Goal: Task Accomplishment & Management: Complete application form

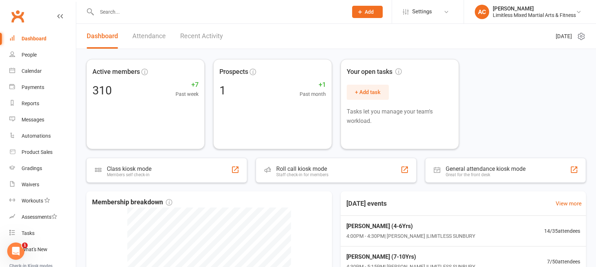
click at [365, 13] on span "Add" at bounding box center [369, 12] width 9 height 6
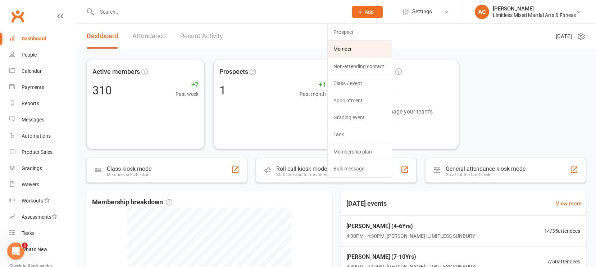
click at [355, 46] on link "Member" at bounding box center [360, 49] width 64 height 17
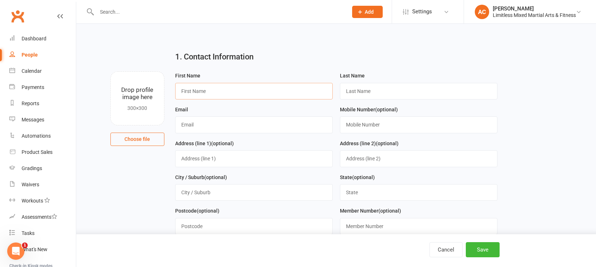
click at [263, 95] on input "text" at bounding box center [254, 91] width 158 height 17
type input "b"
type input "Ben"
click at [363, 95] on input "text" at bounding box center [419, 91] width 158 height 17
type input "[PERSON_NAME]"
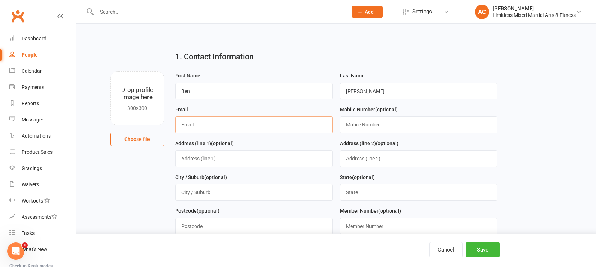
click at [285, 126] on input "text" at bounding box center [254, 124] width 158 height 17
type input "[EMAIL_ADDRESS][PERSON_NAME][DOMAIN_NAME]"
click at [246, 158] on input "text" at bounding box center [254, 158] width 158 height 17
type input "4.48/50 steptien st"
click at [366, 162] on input "text" at bounding box center [419, 158] width 158 height 17
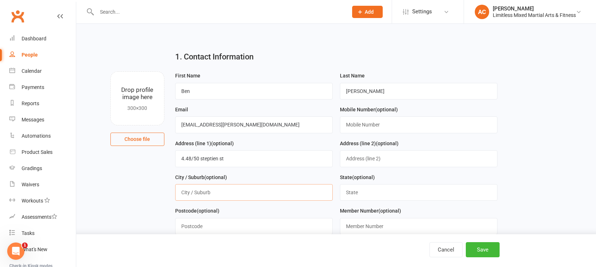
click at [261, 200] on input "text" at bounding box center [254, 192] width 158 height 17
type input "Gisborne"
click at [372, 196] on input "text" at bounding box center [419, 192] width 158 height 17
type input "VIC"
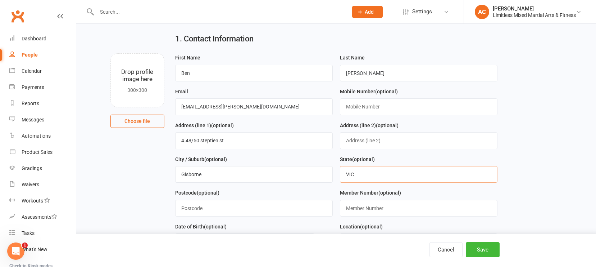
scroll to position [19, 0]
click at [308, 207] on input "text" at bounding box center [254, 207] width 158 height 17
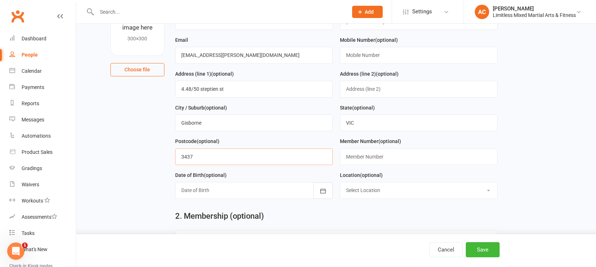
scroll to position [83, 0]
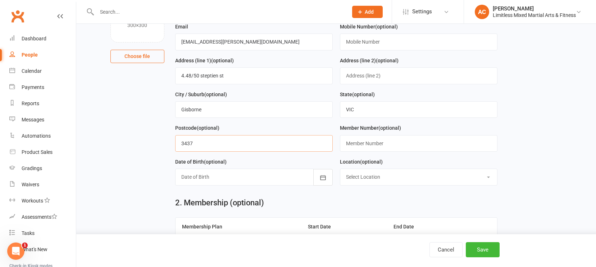
type input "3437"
click at [258, 174] on div at bounding box center [254, 176] width 158 height 17
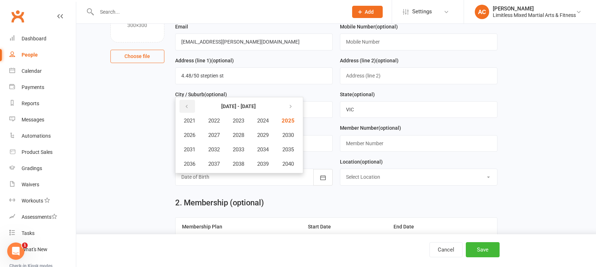
click at [179, 105] on th at bounding box center [190, 106] width 24 height 14
click at [182, 105] on button "button" at bounding box center [187, 106] width 15 height 13
click at [183, 105] on button "button" at bounding box center [187, 106] width 15 height 13
click at [269, 138] on span "1989" at bounding box center [263, 135] width 12 height 6
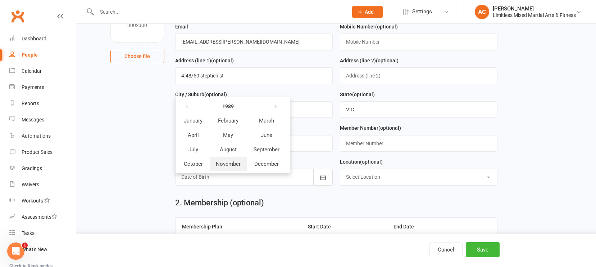
click at [236, 162] on span "November" at bounding box center [228, 163] width 25 height 6
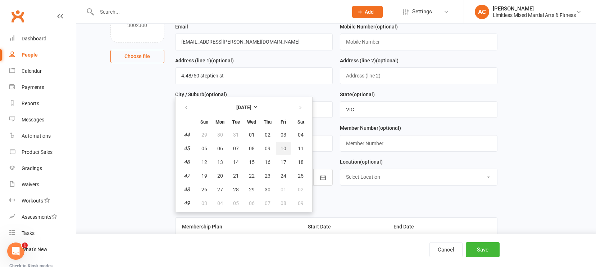
click at [282, 148] on span "10" at bounding box center [284, 148] width 6 height 6
type input "[DATE]"
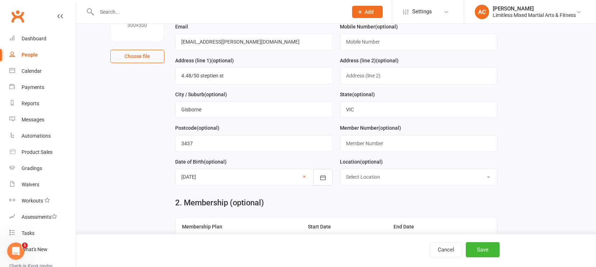
click at [379, 174] on select "Select Location LIMITLESS [GEOGRAPHIC_DATA] [GEOGRAPHIC_DATA]" at bounding box center [418, 177] width 157 height 16
select select "0"
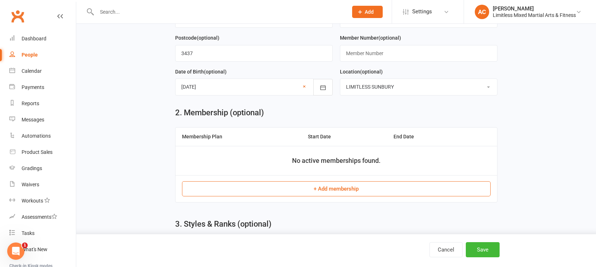
scroll to position [173, 0]
click at [374, 187] on button "+ Add membership" at bounding box center [336, 188] width 309 height 15
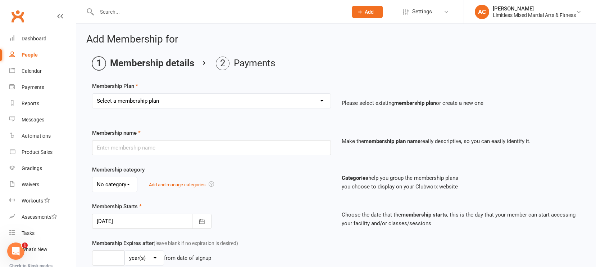
click at [202, 95] on select "Select a membership plan Create new Membership Plan Adult Full Membership Junio…" at bounding box center [211, 101] width 238 height 14
select select "1"
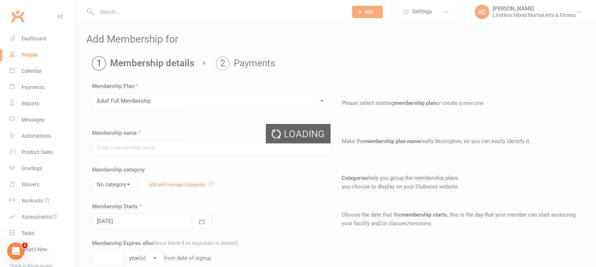
type input "Adult Full Membership"
type input "0"
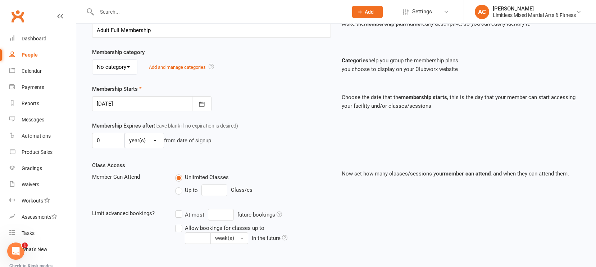
scroll to position [126, 0]
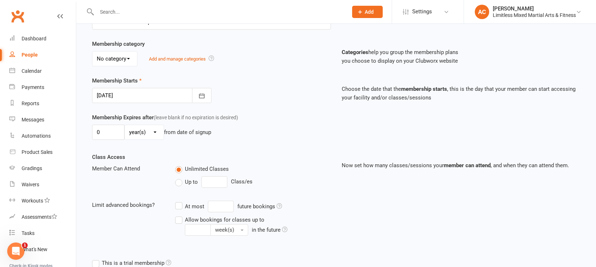
click at [180, 95] on div at bounding box center [151, 95] width 119 height 15
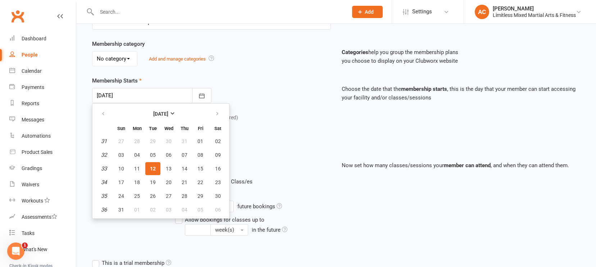
drag, startPoint x: 283, startPoint y: 125, endPoint x: 210, endPoint y: 127, distance: 72.7
click at [279, 125] on div "0 day(s) week(s) month(s) year(s) from date of signup" at bounding box center [211, 131] width 239 height 15
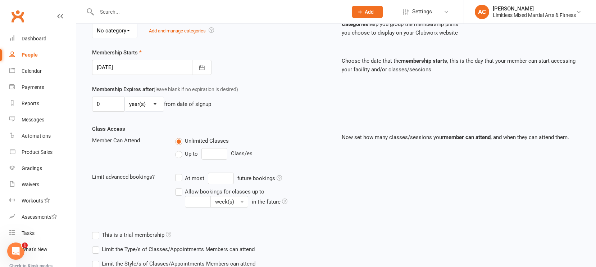
scroll to position [233, 0]
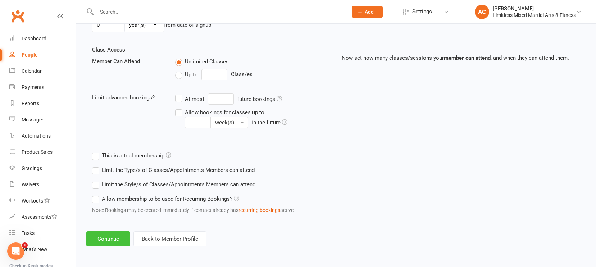
click at [107, 235] on button "Continue" at bounding box center [108, 238] width 44 height 15
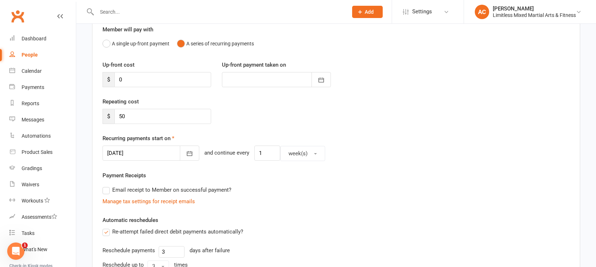
scroll to position [76, 0]
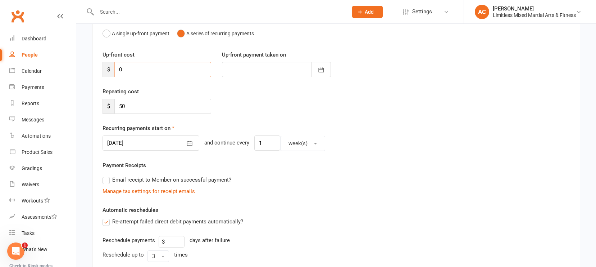
click at [147, 73] on input "0" at bounding box center [162, 69] width 97 height 15
type input "1"
type input "[DATE]"
type input "100"
click at [263, 62] on div at bounding box center [276, 69] width 109 height 15
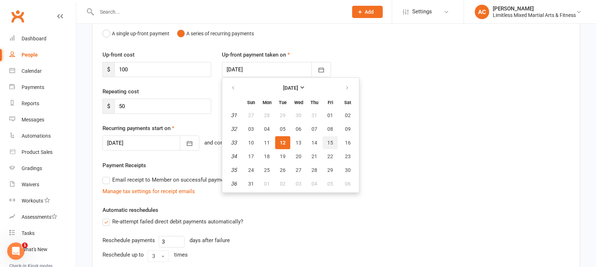
click at [327, 141] on span "15" at bounding box center [330, 143] width 6 height 6
type input "[DATE]"
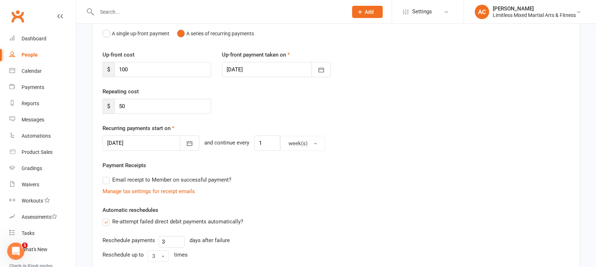
click at [153, 141] on div at bounding box center [151, 142] width 97 height 15
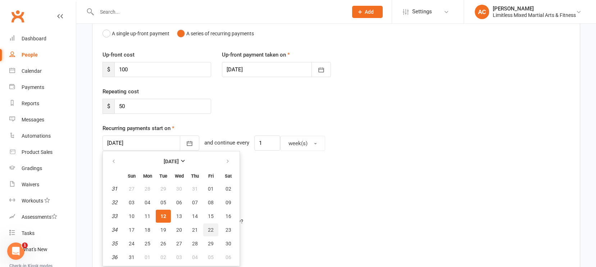
click at [208, 227] on span "22" at bounding box center [211, 230] width 6 height 6
type input "[DATE]"
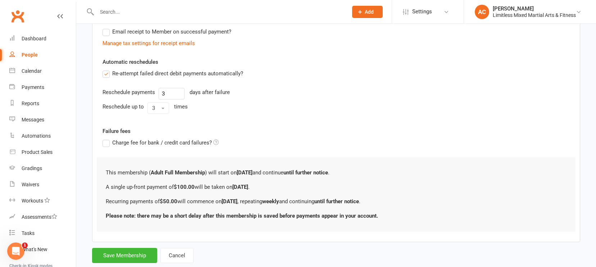
scroll to position [242, 0]
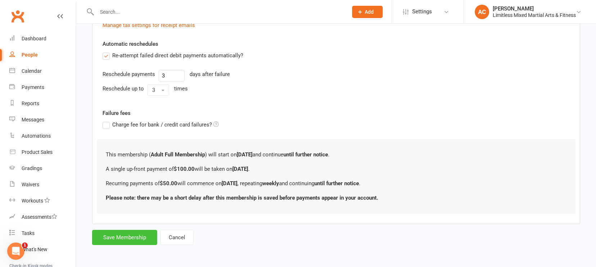
click at [143, 237] on button "Save Membership" at bounding box center [124, 237] width 65 height 15
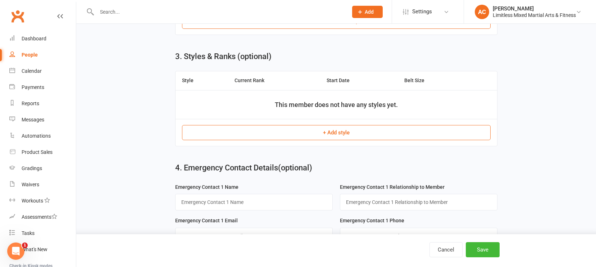
scroll to position [341, 0]
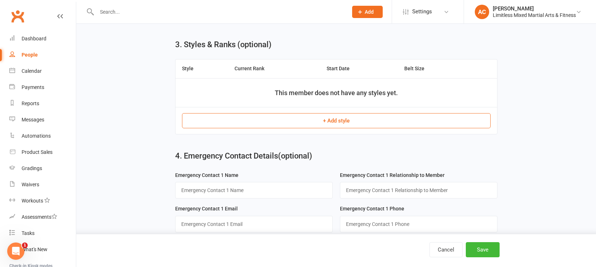
drag, startPoint x: 253, startPoint y: 124, endPoint x: 242, endPoint y: 139, distance: 17.6
click at [252, 125] on button "+ Add style" at bounding box center [336, 120] width 309 height 15
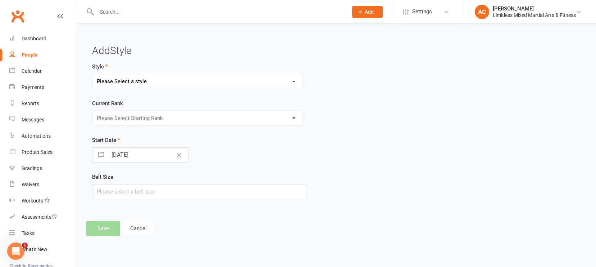
click at [208, 78] on select "Please Select a style Adult Jiu Jitsu Adult Muay Thai Junior Jiu Jitsu Junior M…" at bounding box center [197, 81] width 210 height 14
select select "3660"
click at [196, 118] on select "Please Select Starting Rank White" at bounding box center [197, 118] width 210 height 14
select select "43295"
click at [108, 230] on button "Save" at bounding box center [103, 228] width 34 height 15
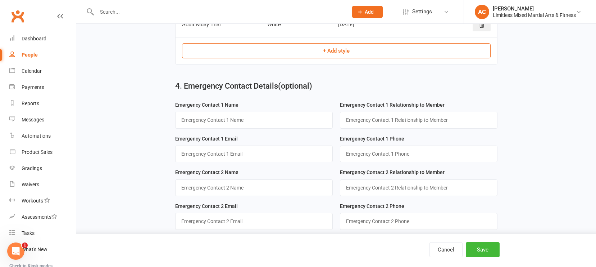
scroll to position [417, 0]
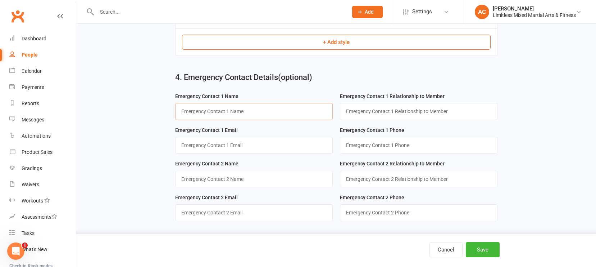
click at [210, 114] on input "text" at bounding box center [254, 111] width 158 height 17
type input "[PERSON_NAME]"
click at [373, 114] on input "text" at bounding box center [419, 111] width 158 height 17
type input "Wife"
click at [348, 147] on input "string" at bounding box center [419, 145] width 158 height 17
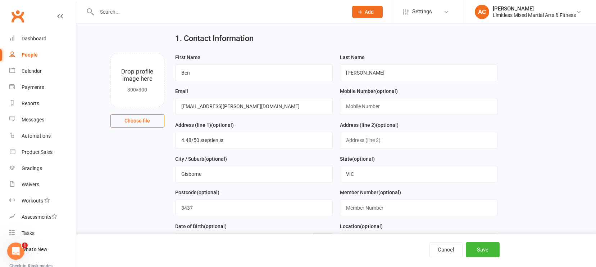
scroll to position [0, 0]
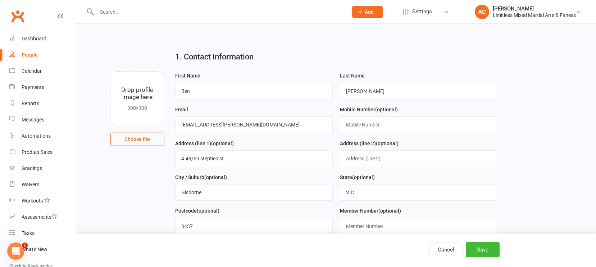
type input "0402143053"
click at [380, 124] on input "text" at bounding box center [419, 124] width 158 height 17
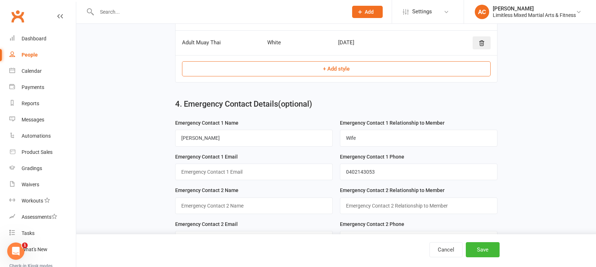
scroll to position [417, 0]
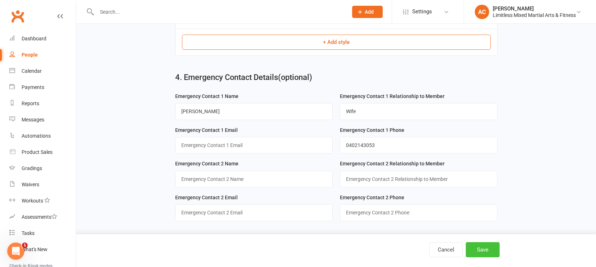
type input "0434542047"
click at [477, 246] on button "Save" at bounding box center [483, 249] width 34 height 15
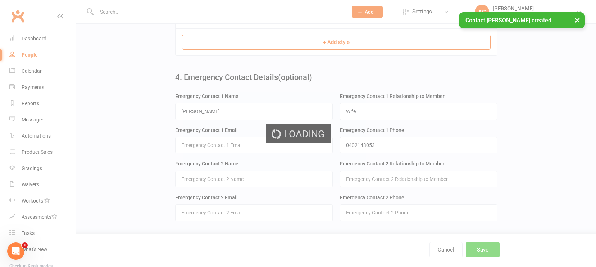
scroll to position [0, 0]
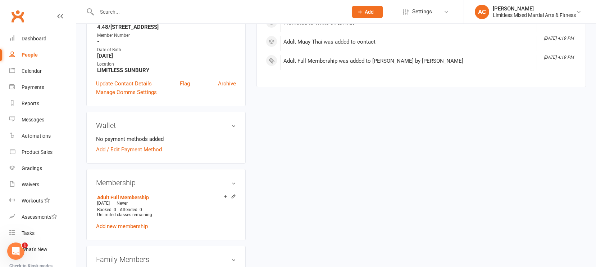
scroll to position [144, 0]
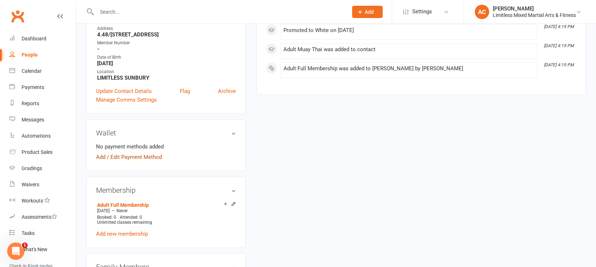
click at [123, 157] on link "Add / Edit Payment Method" at bounding box center [129, 157] width 66 height 9
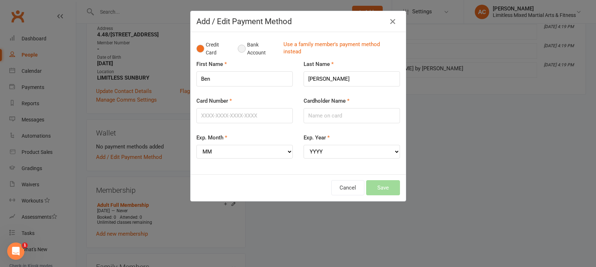
click at [244, 51] on button "Bank Account" at bounding box center [258, 49] width 40 height 22
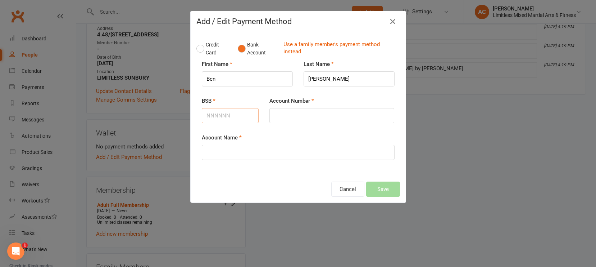
click at [238, 120] on input "BSB" at bounding box center [230, 115] width 57 height 15
type input "063527"
click at [326, 113] on input "Account Number" at bounding box center [331, 115] width 125 height 15
type input "10769905"
click at [317, 157] on input "Account Name" at bounding box center [298, 152] width 193 height 15
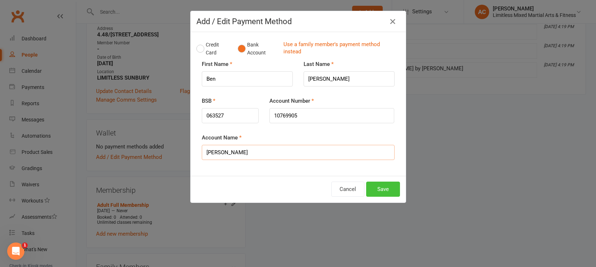
type input "[PERSON_NAME]"
click at [384, 186] on button "Save" at bounding box center [383, 188] width 34 height 15
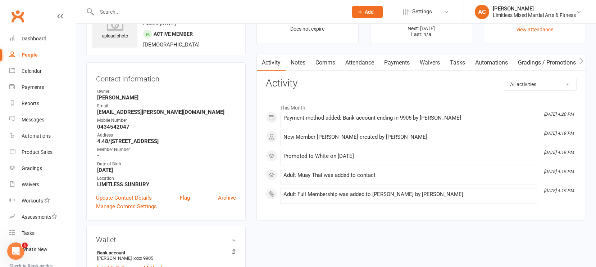
scroll to position [38, 0]
click at [366, 15] on button "Add" at bounding box center [367, 12] width 31 height 12
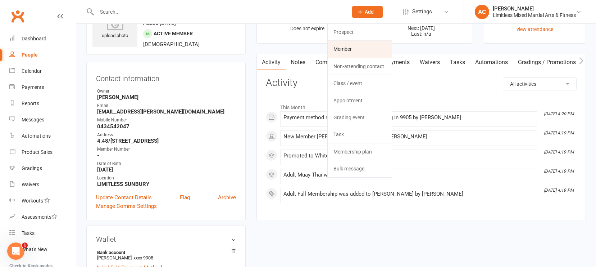
click at [362, 45] on link "Member" at bounding box center [360, 49] width 64 height 17
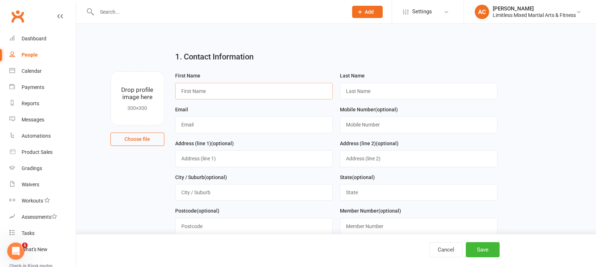
click at [326, 87] on input "text" at bounding box center [254, 91] width 158 height 17
type input "[PERSON_NAME]"
click at [422, 98] on input "text" at bounding box center [419, 91] width 158 height 17
type input "King"
drag, startPoint x: 281, startPoint y: 133, endPoint x: 284, endPoint y: 129, distance: 5.1
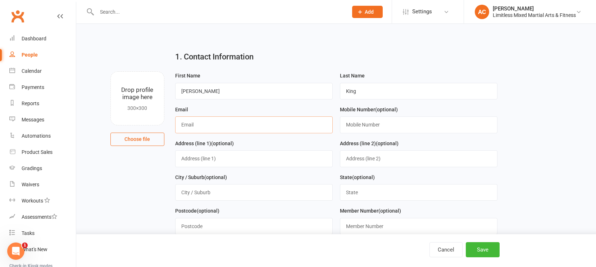
click at [284, 130] on input "text" at bounding box center [254, 124] width 158 height 17
type input "[EMAIL_ADDRESS][DOMAIN_NAME]"
click at [362, 123] on input "text" at bounding box center [419, 124] width 158 height 17
type input "0435457449"
click at [316, 161] on input "text" at bounding box center [254, 158] width 158 height 17
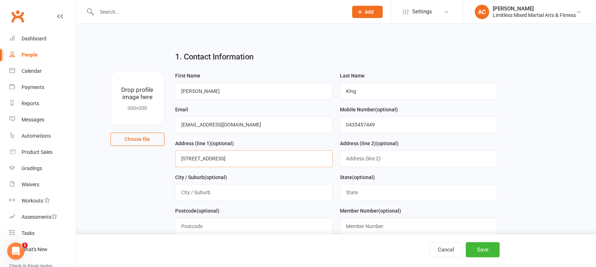
type input "[STREET_ADDRESS]"
click at [303, 198] on input "text" at bounding box center [254, 192] width 158 height 17
type input "Diggers rest"
click at [368, 189] on input "text" at bounding box center [419, 192] width 158 height 17
type input "VIC"
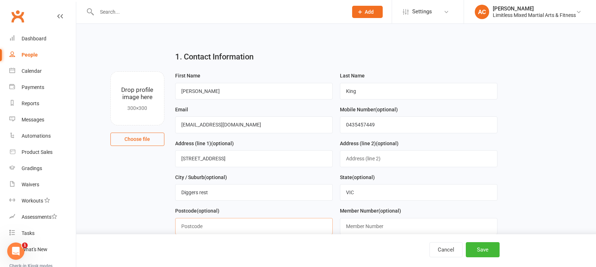
click at [310, 222] on input "text" at bounding box center [254, 226] width 158 height 17
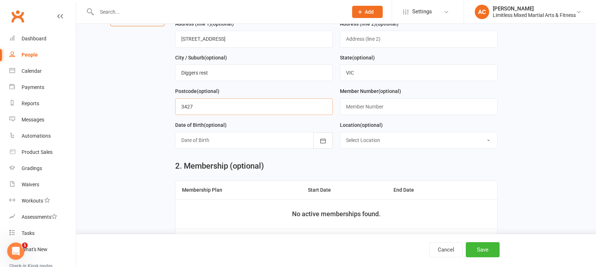
scroll to position [120, 0]
type input "3427"
click at [324, 139] on icon "button" at bounding box center [322, 139] width 5 height 5
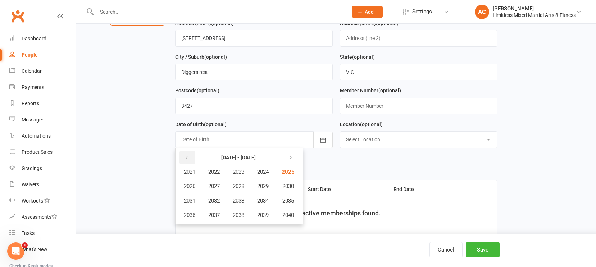
click at [190, 160] on button "button" at bounding box center [187, 157] width 15 height 13
click at [257, 214] on button "1999" at bounding box center [263, 215] width 24 height 14
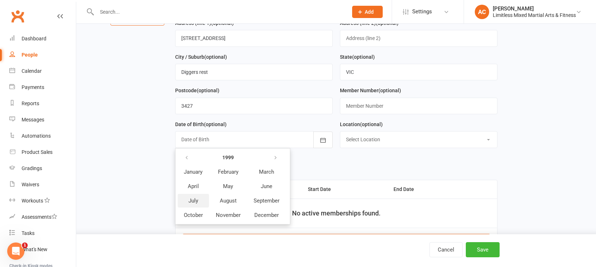
click at [199, 199] on button "July" at bounding box center [193, 201] width 31 height 14
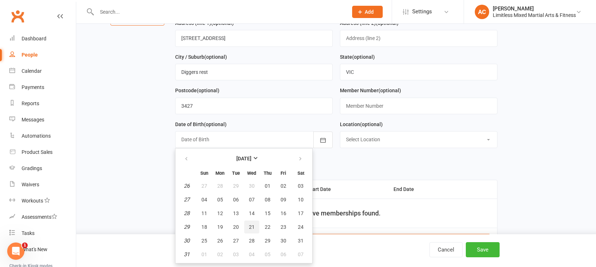
click at [251, 224] on button "21" at bounding box center [251, 226] width 15 height 13
type input "[DATE]"
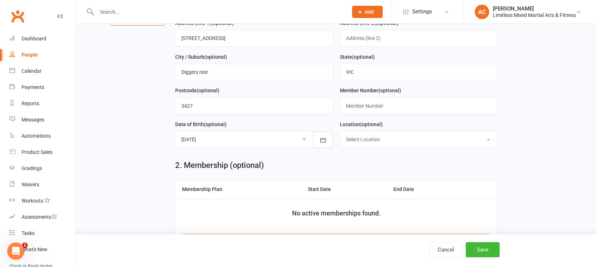
click at [373, 142] on select "Select Location LIMITLESS [GEOGRAPHIC_DATA] [GEOGRAPHIC_DATA]" at bounding box center [418, 139] width 157 height 16
select select "0"
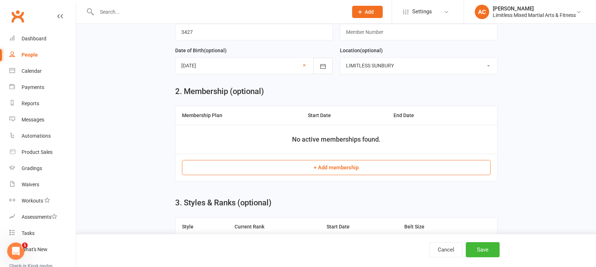
scroll to position [195, 0]
click at [342, 164] on button "+ Add membership" at bounding box center [336, 166] width 309 height 15
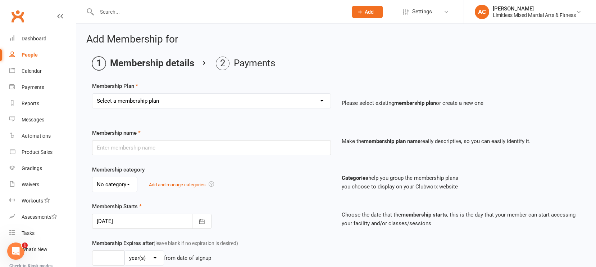
click at [265, 103] on select "Select a membership plan Create new Membership Plan Adult Full Membership Junio…" at bounding box center [211, 101] width 238 height 14
select select "1"
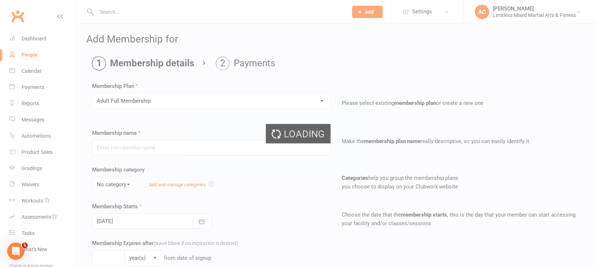
type input "Adult Full Membership"
type input "0"
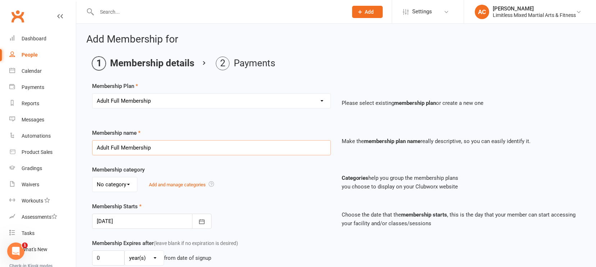
click at [236, 151] on input "Adult Full Membership" at bounding box center [211, 147] width 239 height 15
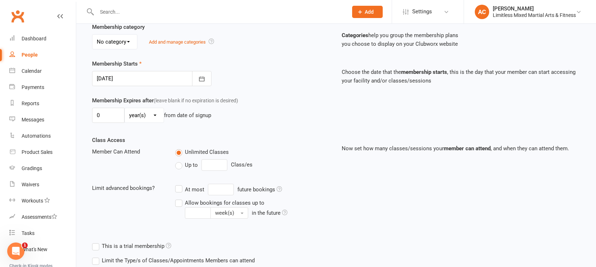
scroll to position [233, 0]
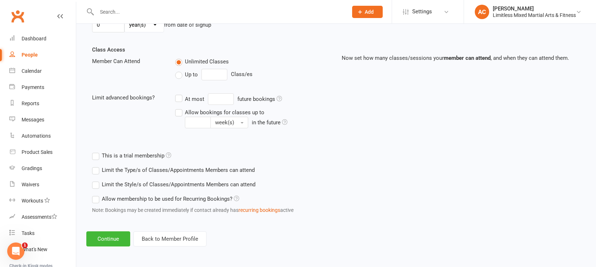
click at [195, 136] on div "Class Access Member Can Attend Unlimited Classes Up to Class/es Limit advanced …" at bounding box center [212, 91] width 250 height 93
click at [118, 239] on button "Continue" at bounding box center [108, 238] width 44 height 15
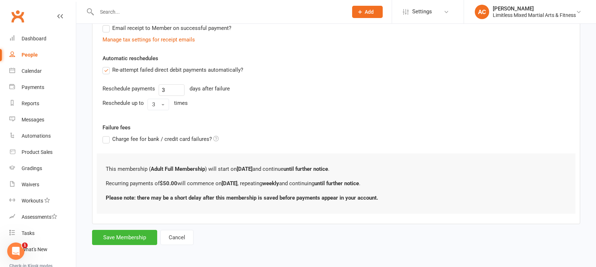
scroll to position [0, 0]
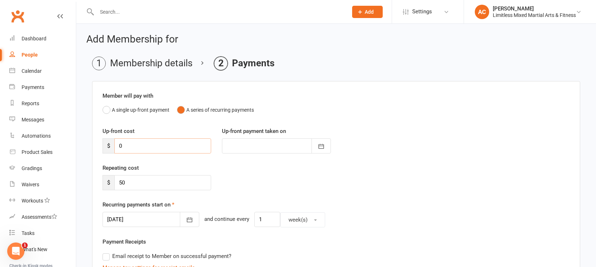
click at [150, 144] on input "0" at bounding box center [162, 145] width 97 height 15
type input "1"
type input "[DATE]"
type input "1"
type input "8"
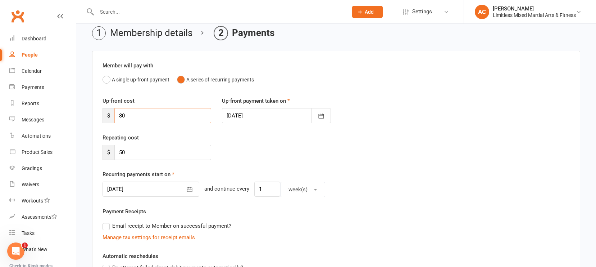
scroll to position [37, 0]
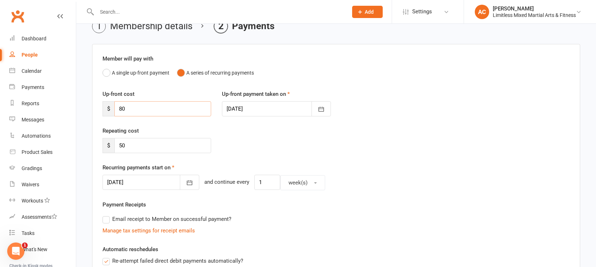
type input "80"
click at [157, 182] on div at bounding box center [151, 181] width 97 height 15
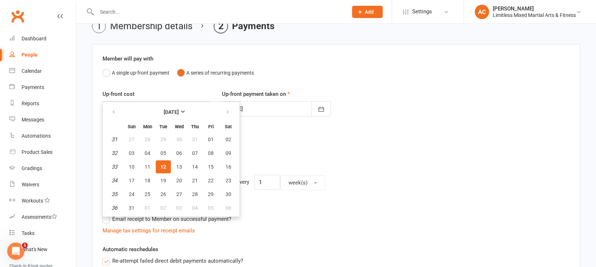
click at [287, 150] on div "Repeating cost $ 50" at bounding box center [336, 144] width 478 height 37
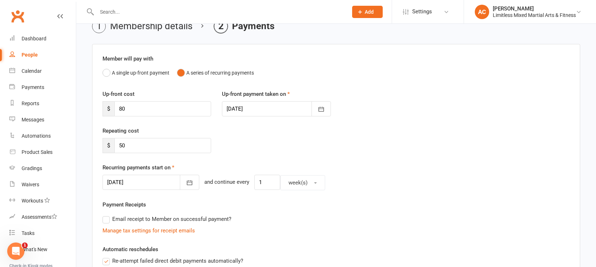
drag, startPoint x: 271, startPoint y: 109, endPoint x: 273, endPoint y: 115, distance: 6.5
click at [271, 109] on div at bounding box center [276, 108] width 109 height 15
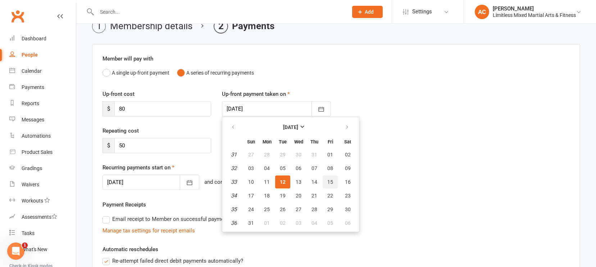
click at [330, 179] on span "15" at bounding box center [330, 182] width 6 height 6
type input "[DATE]"
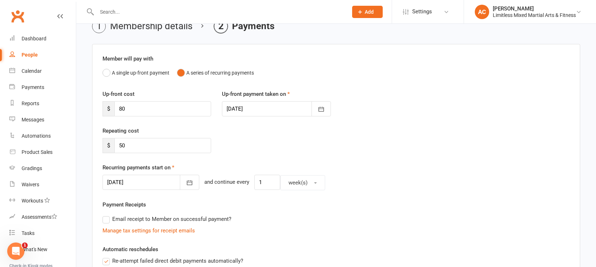
click at [162, 183] on div at bounding box center [151, 181] width 97 height 15
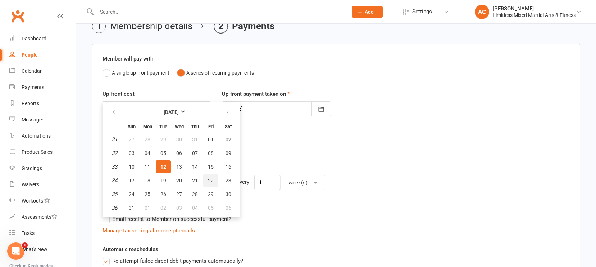
click at [208, 177] on span "22" at bounding box center [211, 180] width 6 height 6
type input "[DATE]"
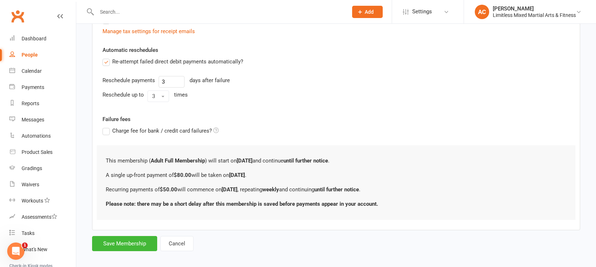
scroll to position [242, 0]
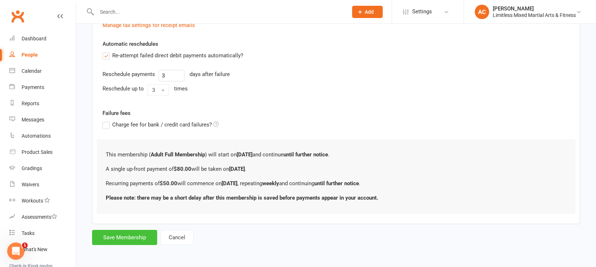
click at [145, 241] on button "Save Membership" at bounding box center [124, 237] width 65 height 15
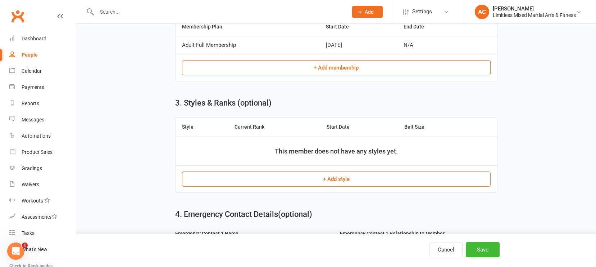
scroll to position [283, 0]
click at [206, 181] on button "+ Add style" at bounding box center [336, 178] width 309 height 15
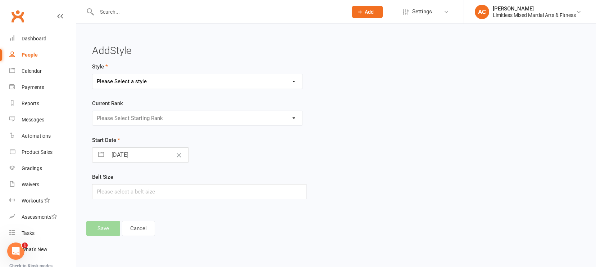
click at [124, 77] on select "Please Select a style Adult Jiu Jitsu Adult Muay Thai Junior Jiu Jitsu Junior M…" at bounding box center [197, 81] width 210 height 14
select select "3646"
click at [130, 123] on select "Please Select Starting Rank White White + 1 White + 2 White + 3 White + 4 Blue …" at bounding box center [197, 118] width 210 height 14
select select "43231"
click at [143, 186] on input "text" at bounding box center [199, 191] width 214 height 15
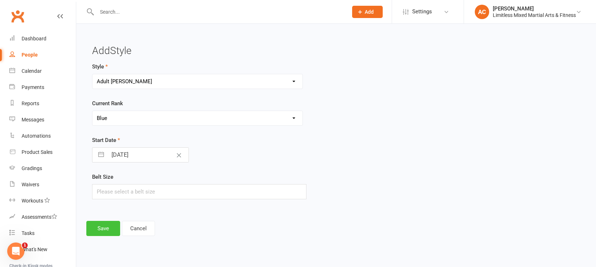
click at [109, 228] on button "Save" at bounding box center [103, 228] width 34 height 15
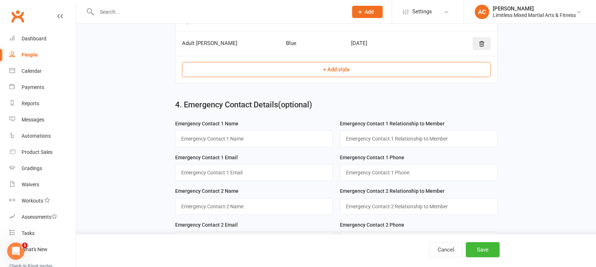
scroll to position [392, 0]
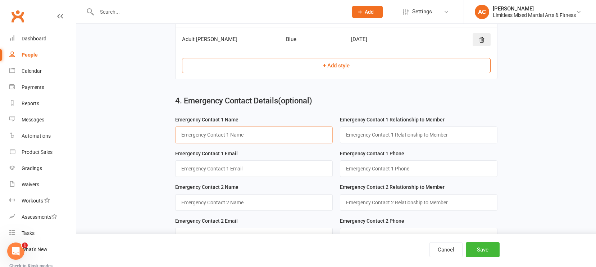
click at [212, 140] on input "text" at bounding box center [254, 134] width 158 height 17
type input "[PERSON_NAME]"
click at [353, 137] on input "text" at bounding box center [419, 134] width 158 height 17
drag, startPoint x: 394, startPoint y: 136, endPoint x: 328, endPoint y: 135, distance: 65.8
click at [328, 135] on form "Emergency Contact 1 Name [PERSON_NAME] Emergency Contact 1 Relationship to Memb…" at bounding box center [337, 182] width 330 height 135
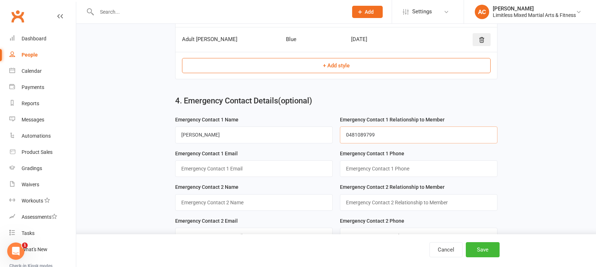
type input "0481089799"
click at [395, 174] on input "string" at bounding box center [419, 168] width 158 height 17
paste input "0481089799"
type input "0481089799"
drag, startPoint x: 388, startPoint y: 139, endPoint x: 267, endPoint y: 125, distance: 122.0
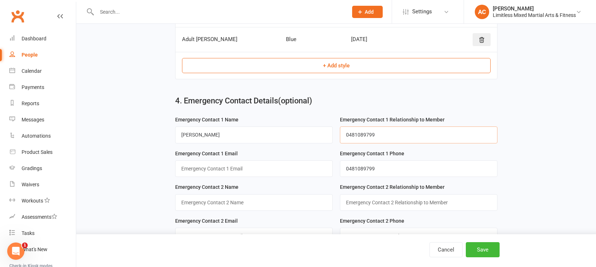
click at [267, 125] on form "Emergency Contact 1 Name [PERSON_NAME] Emergency Contact 1 Relationship to Memb…" at bounding box center [337, 182] width 330 height 135
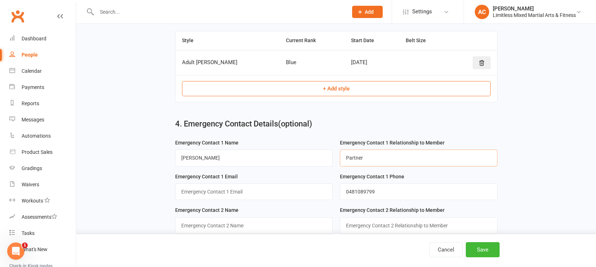
scroll to position [417, 0]
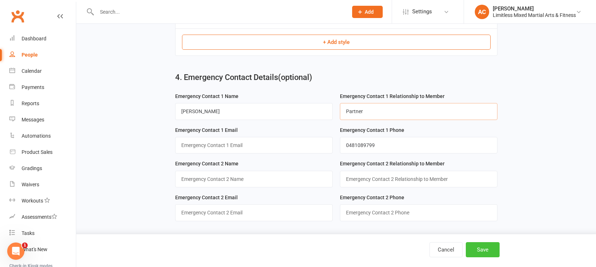
type input "Partner"
click at [489, 253] on button "Save" at bounding box center [483, 249] width 34 height 15
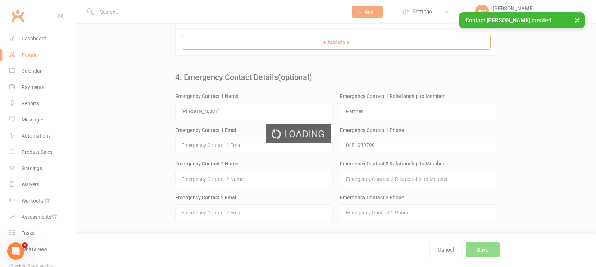
scroll to position [0, 0]
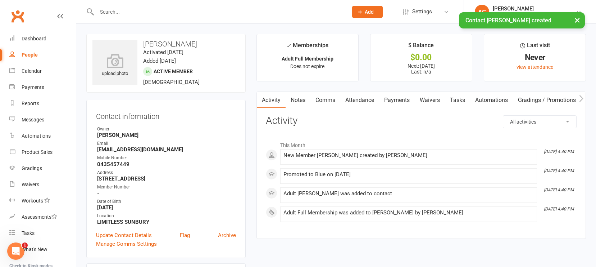
drag, startPoint x: 291, startPoint y: 98, endPoint x: 304, endPoint y: 105, distance: 14.6
click at [291, 98] on link "Notes" at bounding box center [298, 100] width 25 height 17
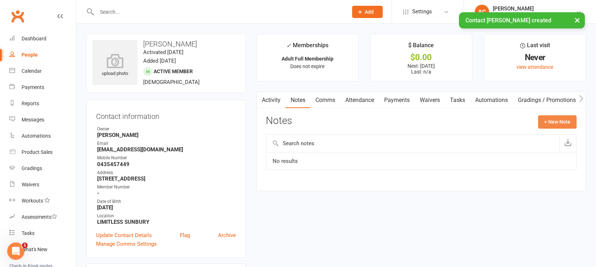
click at [551, 124] on button "+ New Note" at bounding box center [557, 121] width 38 height 13
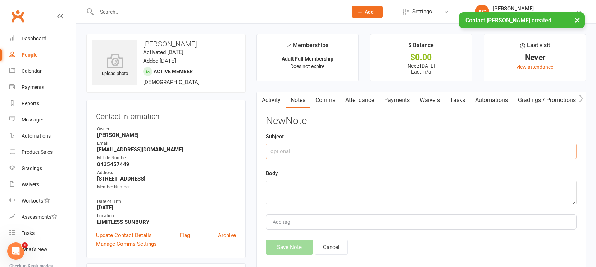
click at [483, 151] on input "text" at bounding box center [421, 151] width 311 height 15
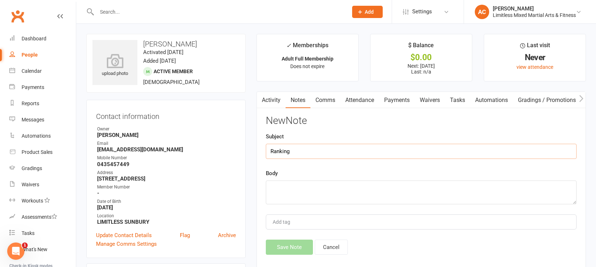
type input "Ranking"
click at [480, 190] on textarea at bounding box center [421, 192] width 311 height 24
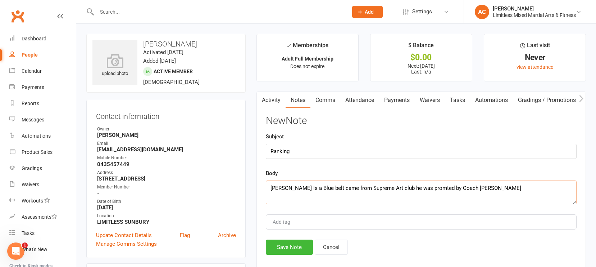
click at [408, 189] on textarea "[PERSON_NAME] is a Blue belt came from Supreme Art club he was promted by Coach…" at bounding box center [421, 192] width 311 height 24
type textarea "[PERSON_NAME] is a Blue belt came from Supreme Art club he was Promted by Coach…"
click at [302, 246] on button "Save Note" at bounding box center [289, 246] width 47 height 15
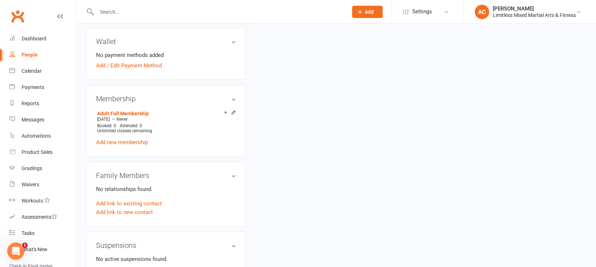
scroll to position [229, 0]
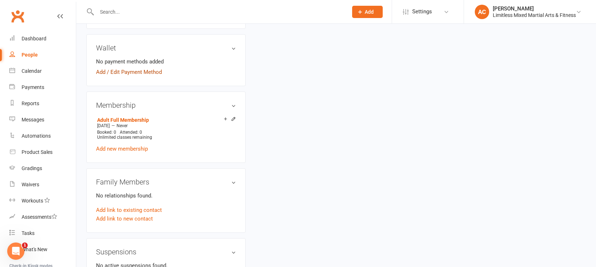
click at [149, 71] on link "Add / Edit Payment Method" at bounding box center [129, 72] width 66 height 9
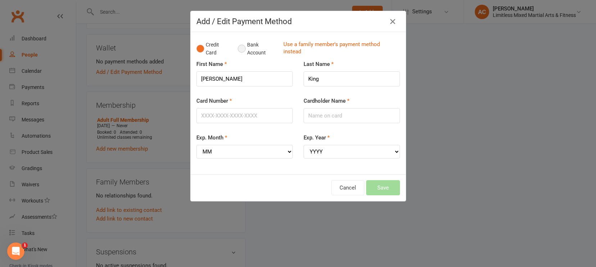
drag, startPoint x: 246, startPoint y: 49, endPoint x: 243, endPoint y: 55, distance: 7.2
click at [246, 49] on button "Bank Account" at bounding box center [258, 49] width 40 height 22
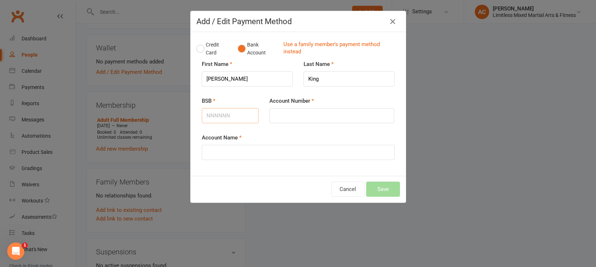
click at [225, 122] on input "BSB" at bounding box center [230, 115] width 57 height 15
type input "013711"
click at [296, 113] on input "Account Number" at bounding box center [331, 115] width 125 height 15
type input "797370841"
click at [343, 157] on input "Account Name" at bounding box center [298, 152] width 193 height 15
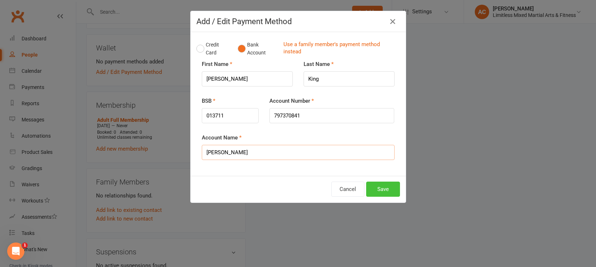
type input "[PERSON_NAME]"
click at [376, 188] on button "Save" at bounding box center [383, 188] width 34 height 15
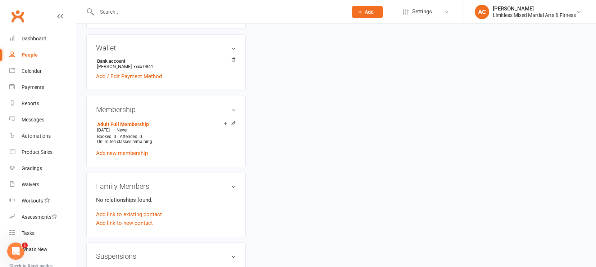
drag, startPoint x: 394, startPoint y: 169, endPoint x: 397, endPoint y: 153, distance: 16.4
click at [397, 154] on div "upload photo [PERSON_NAME] Activated [DATE] Added [DATE] Active member [DEMOGRA…" at bounding box center [336, 158] width 511 height 706
